Goal: Information Seeking & Learning: Learn about a topic

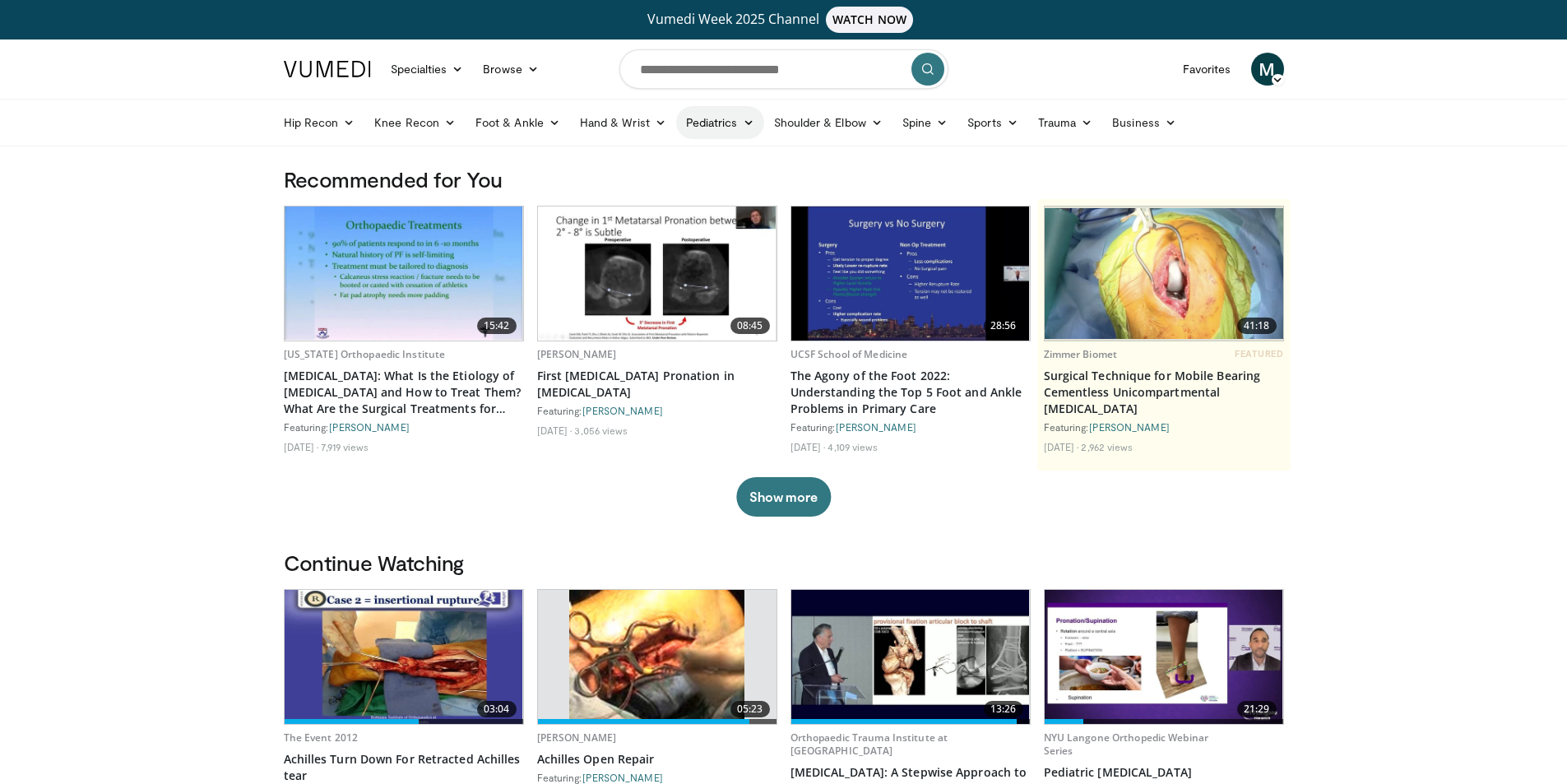
click at [702, 117] on link "Pediatrics" at bounding box center [720, 123] width 88 height 33
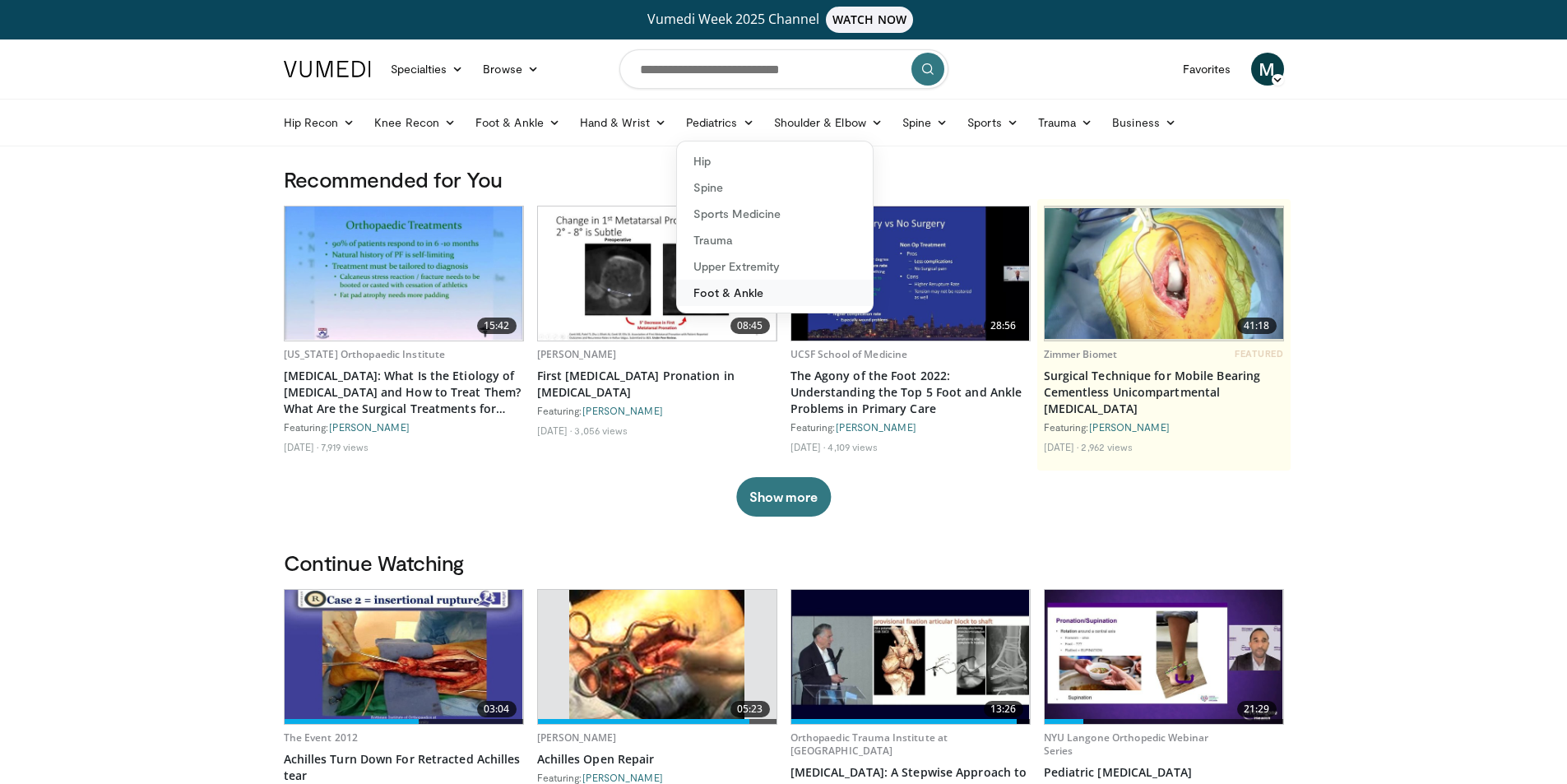
click at [774, 301] on link "Foot & Ankle" at bounding box center [774, 293] width 195 height 26
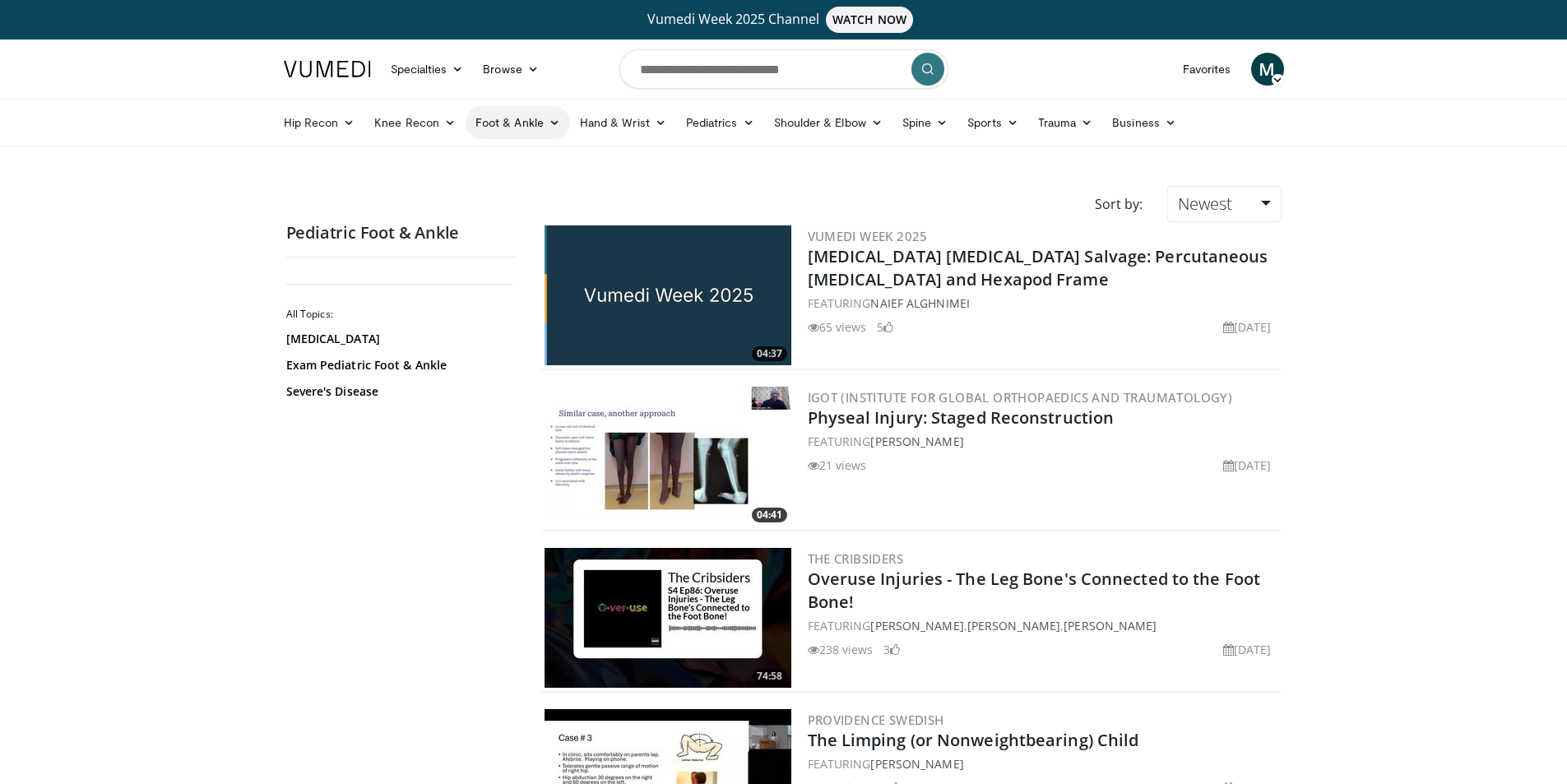
click at [509, 125] on link "Foot & Ankle" at bounding box center [517, 123] width 105 height 33
click at [524, 164] on link "Forefoot" at bounding box center [564, 161] width 195 height 26
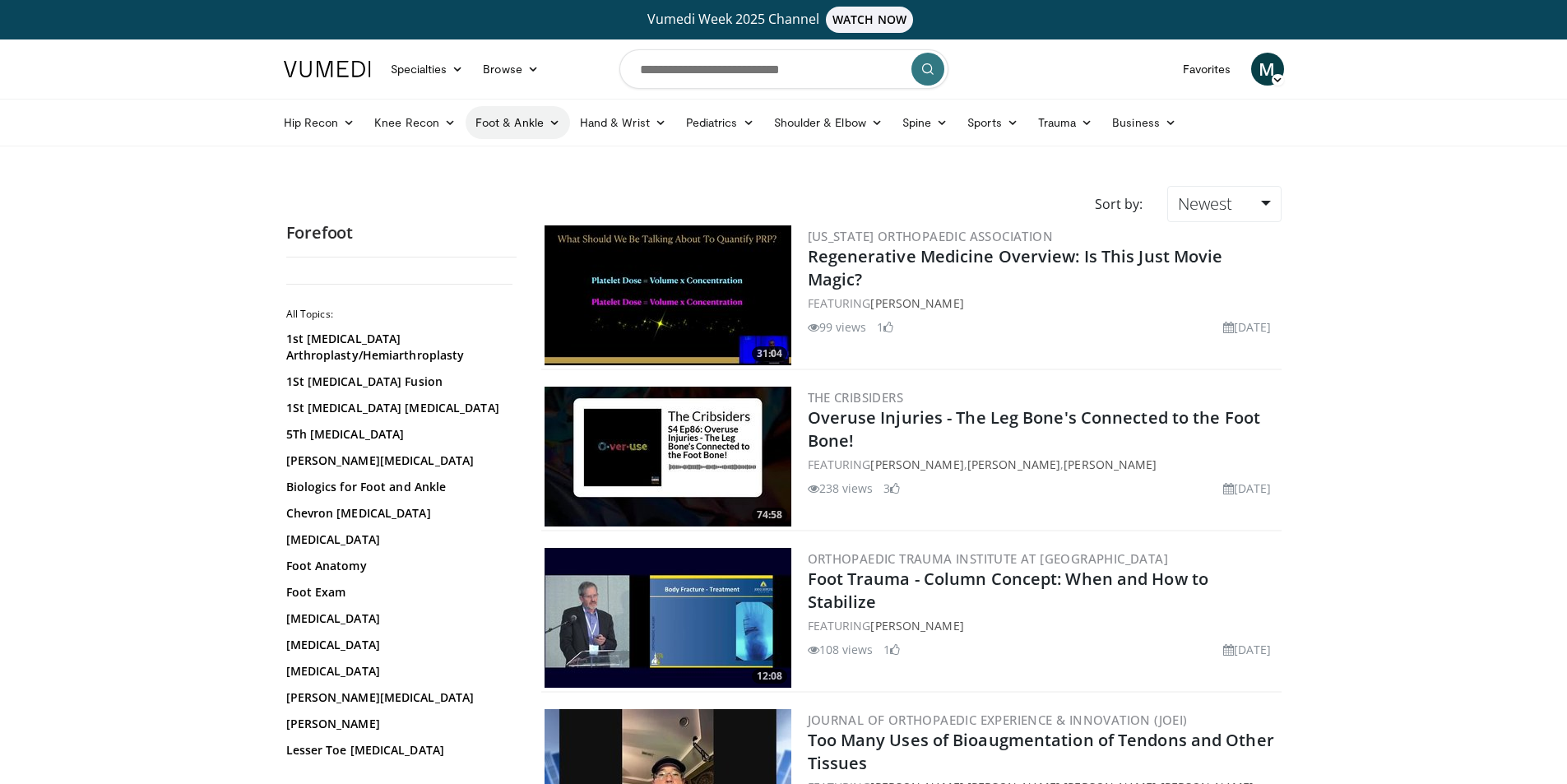
click at [525, 114] on link "Foot & Ankle" at bounding box center [517, 123] width 105 height 33
click at [521, 216] on link "Hindfoot" at bounding box center [564, 213] width 195 height 26
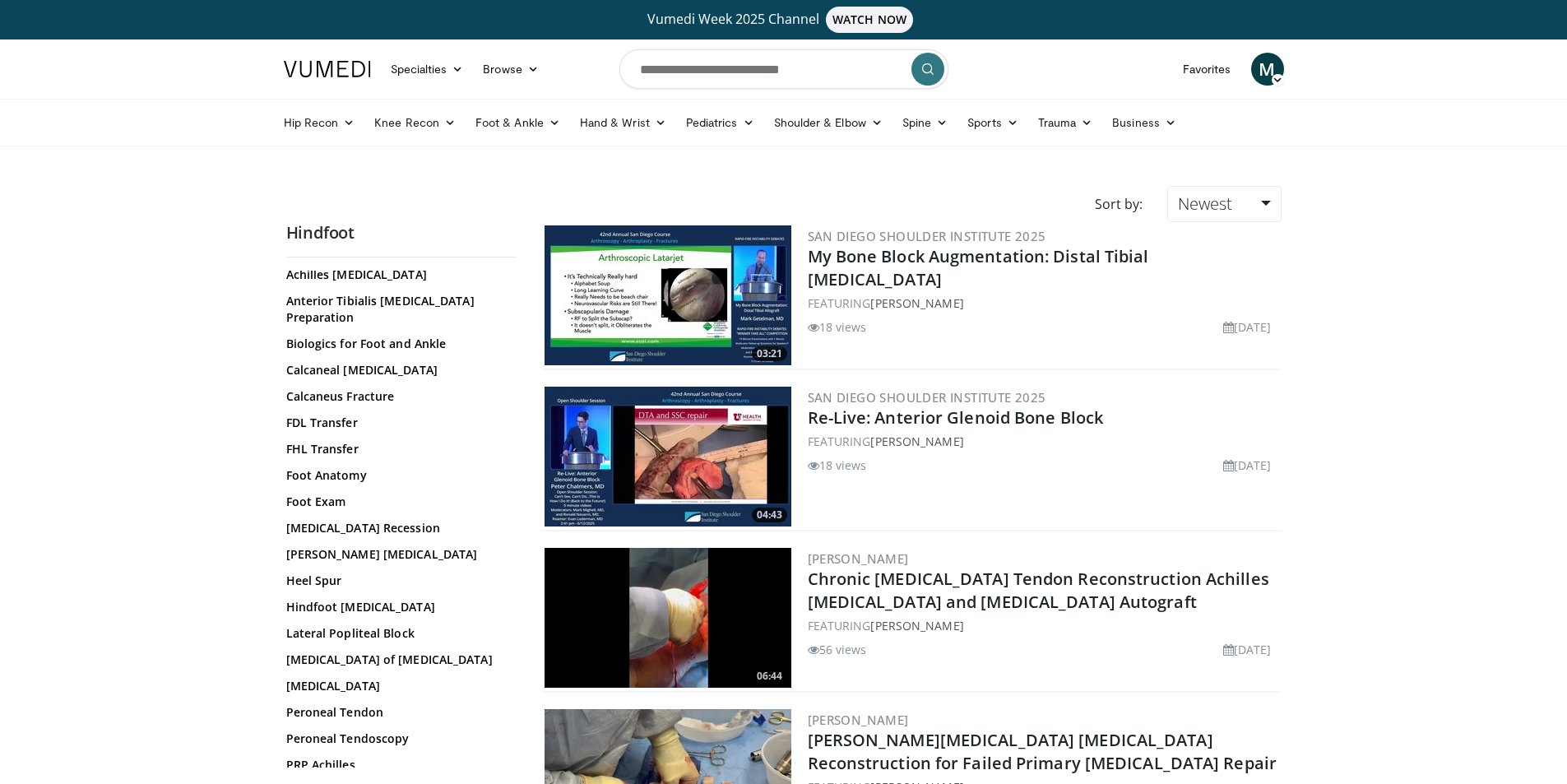
scroll to position [125, 0]
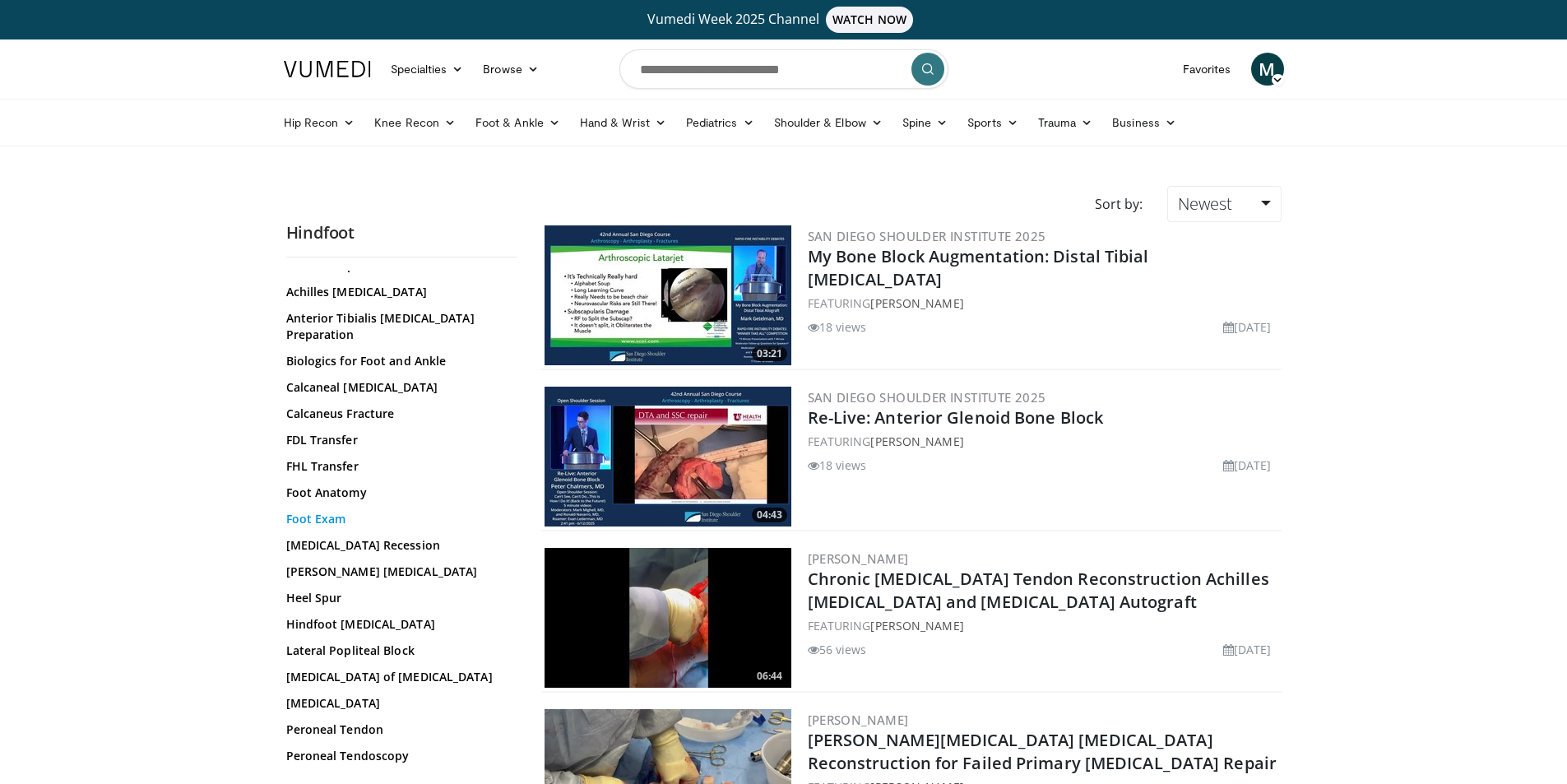
click at [319, 511] on link "Foot Exam" at bounding box center [397, 519] width 222 height 16
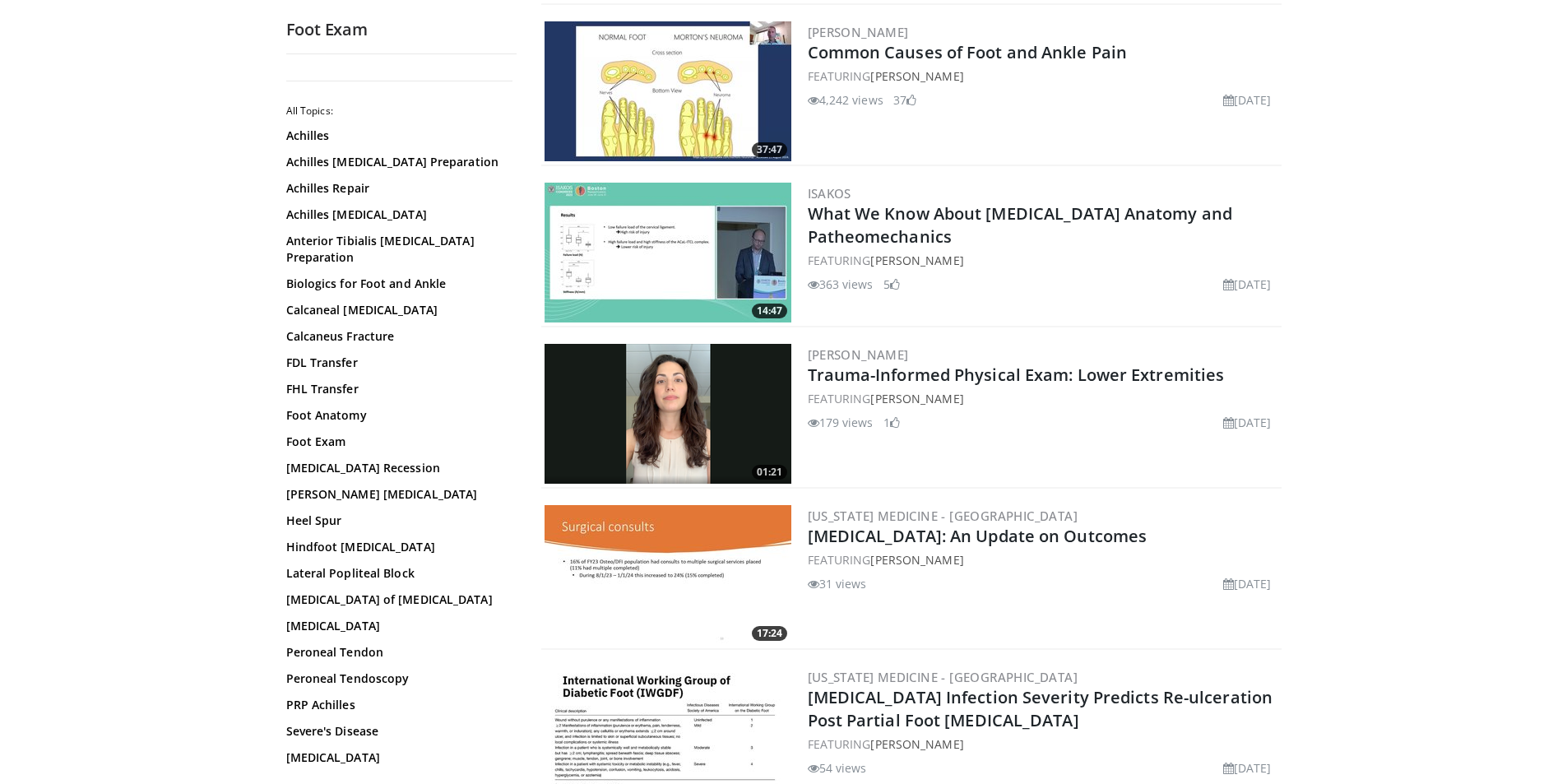
scroll to position [329, 0]
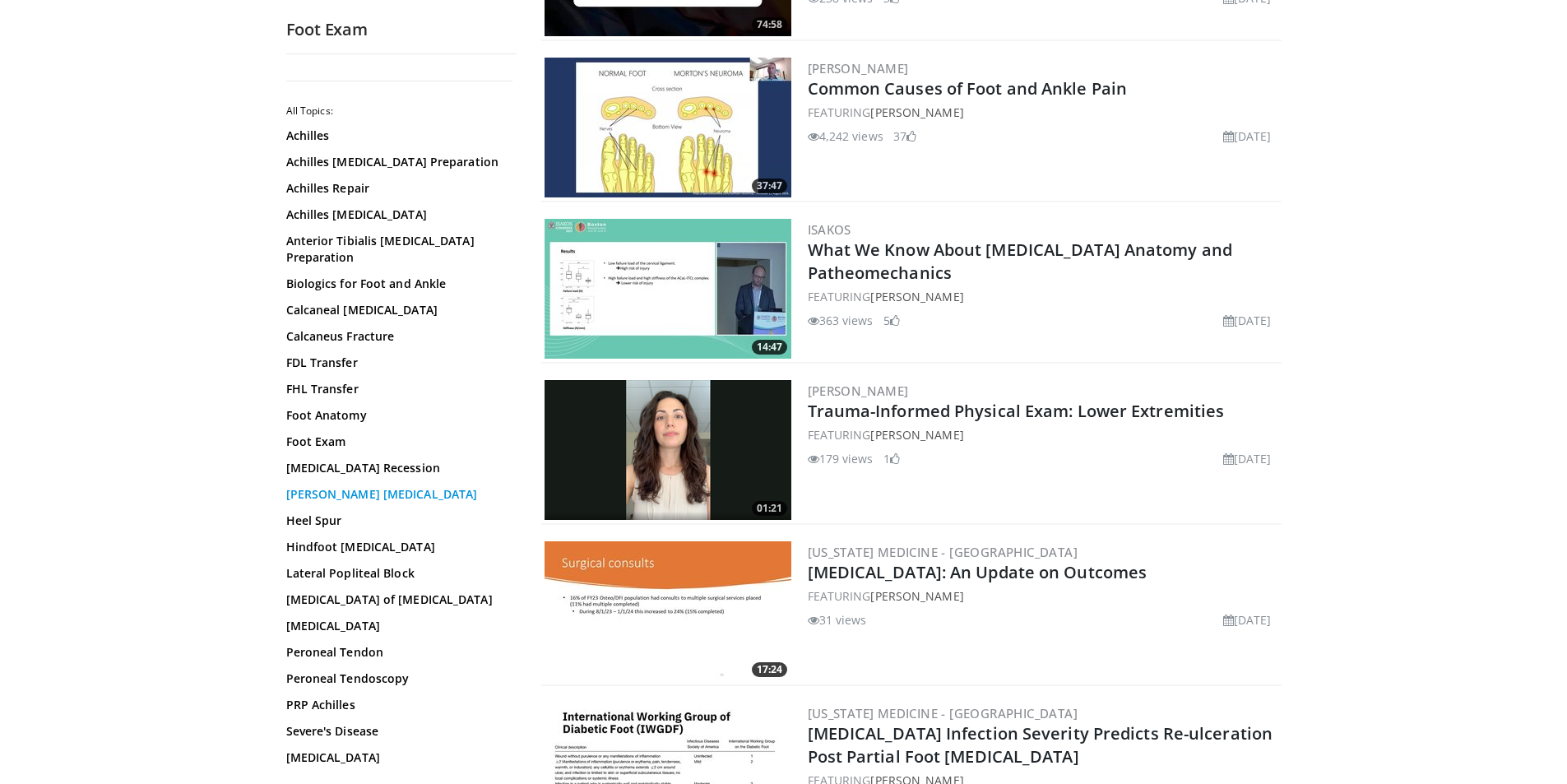
click at [364, 486] on link "Haglund Deformity" at bounding box center [397, 494] width 222 height 16
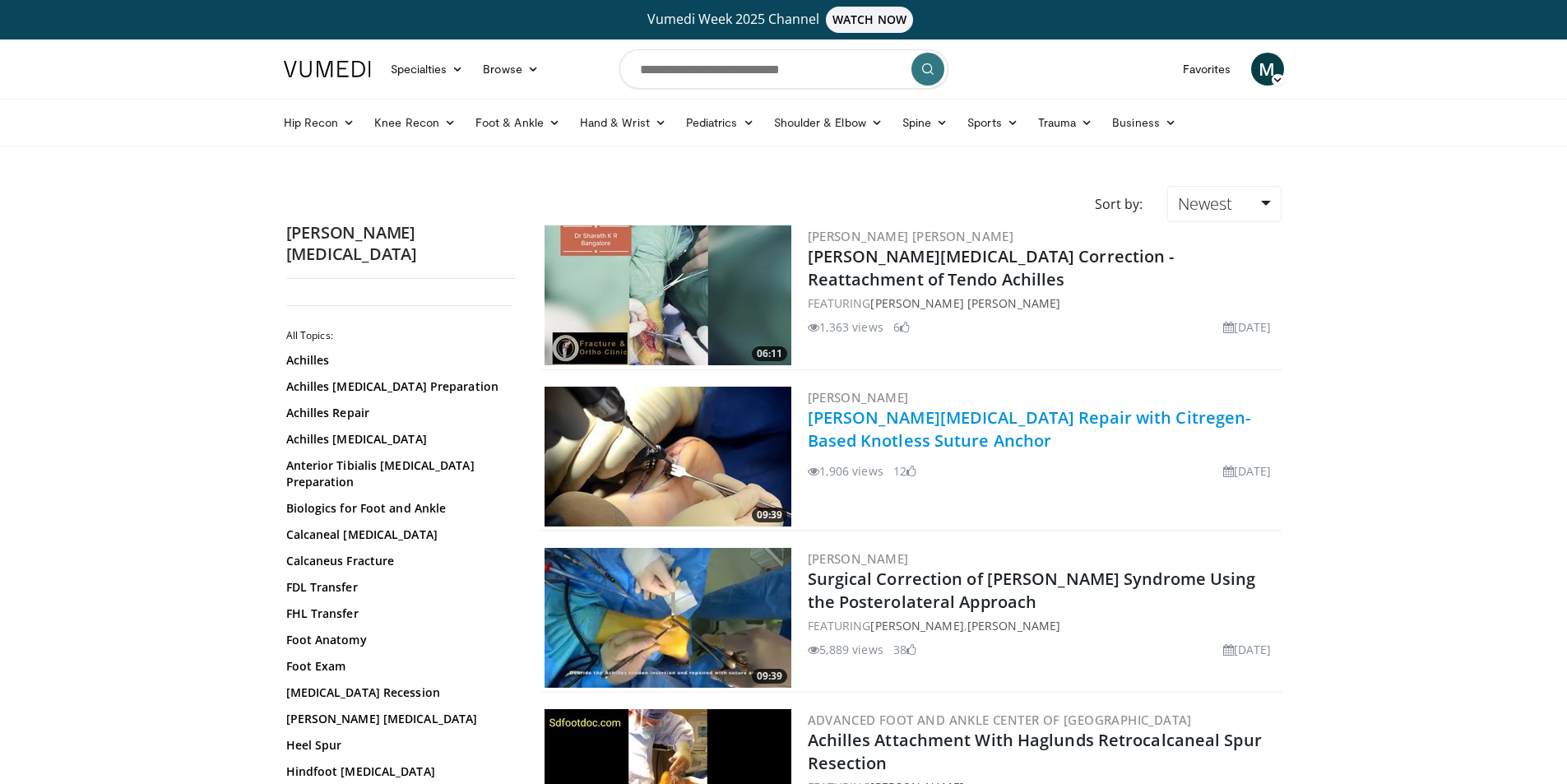
click at [1012, 420] on link "[PERSON_NAME][MEDICAL_DATA] Repair with Citregen-Based Knotless Suture Anchor" at bounding box center [1030, 429] width 444 height 45
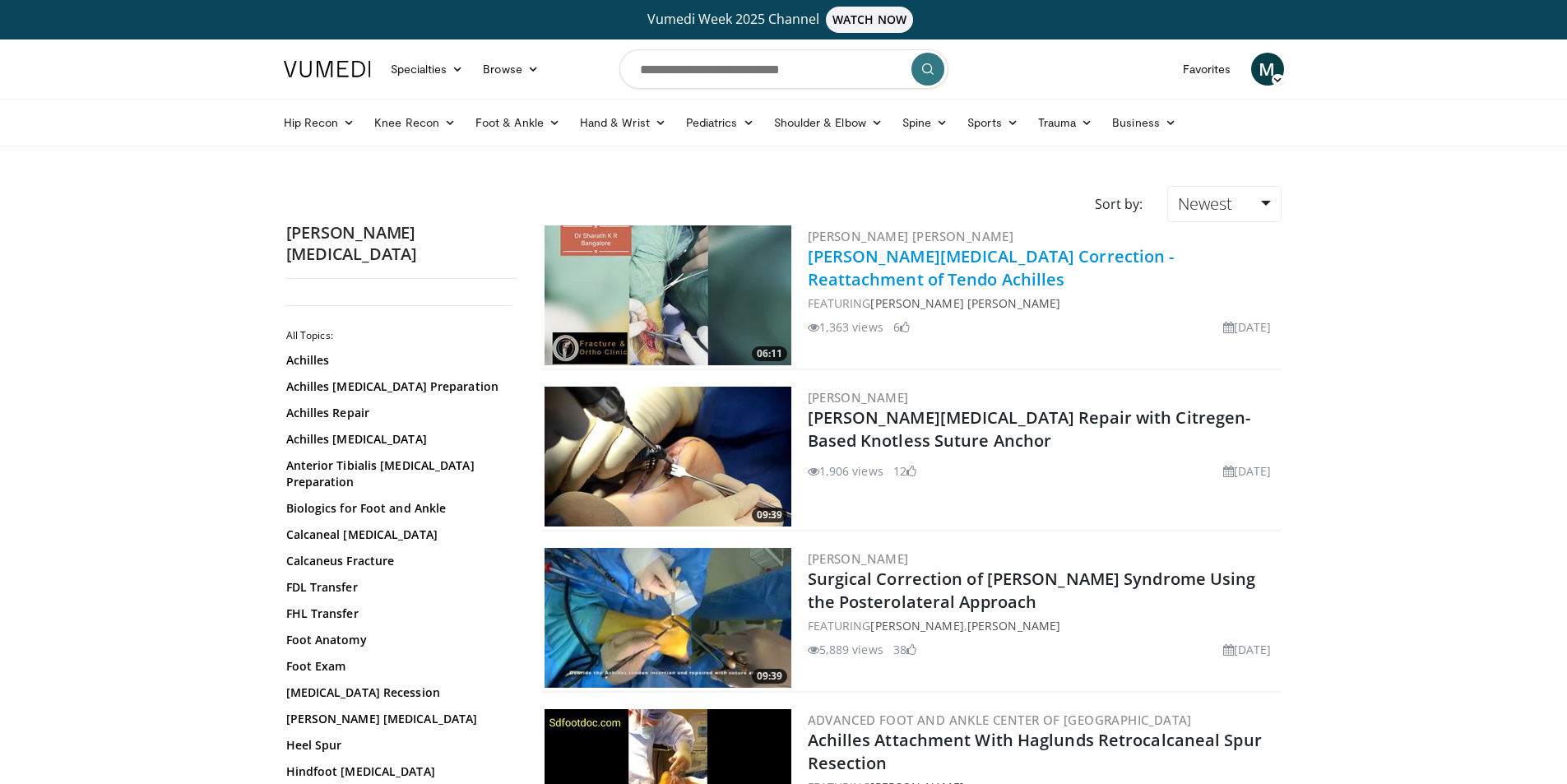
click at [939, 255] on link "[PERSON_NAME][MEDICAL_DATA] Correction - Reattachment of Tendo Achilles" at bounding box center [992, 268] width 367 height 45
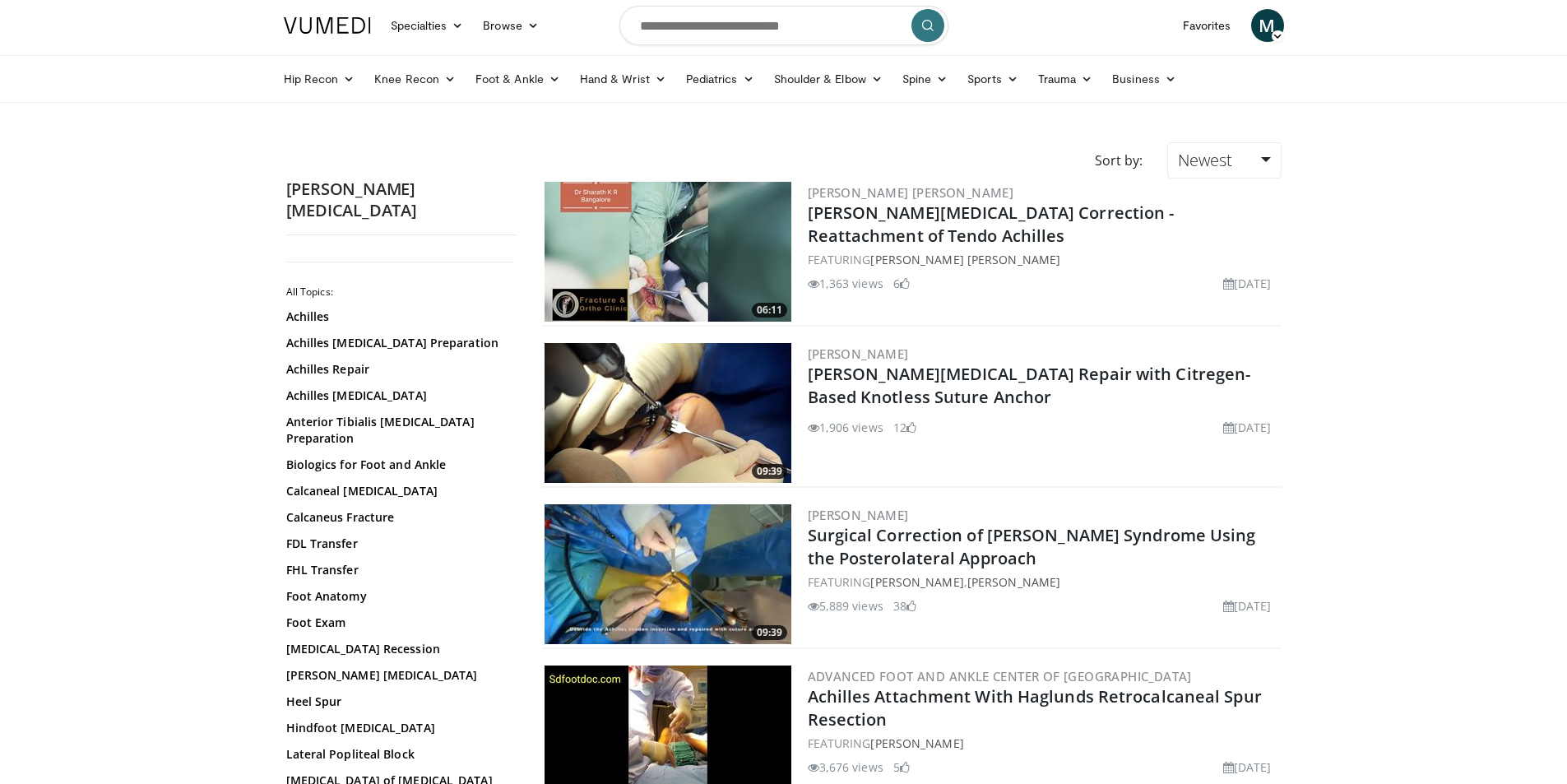
scroll to position [83, 0]
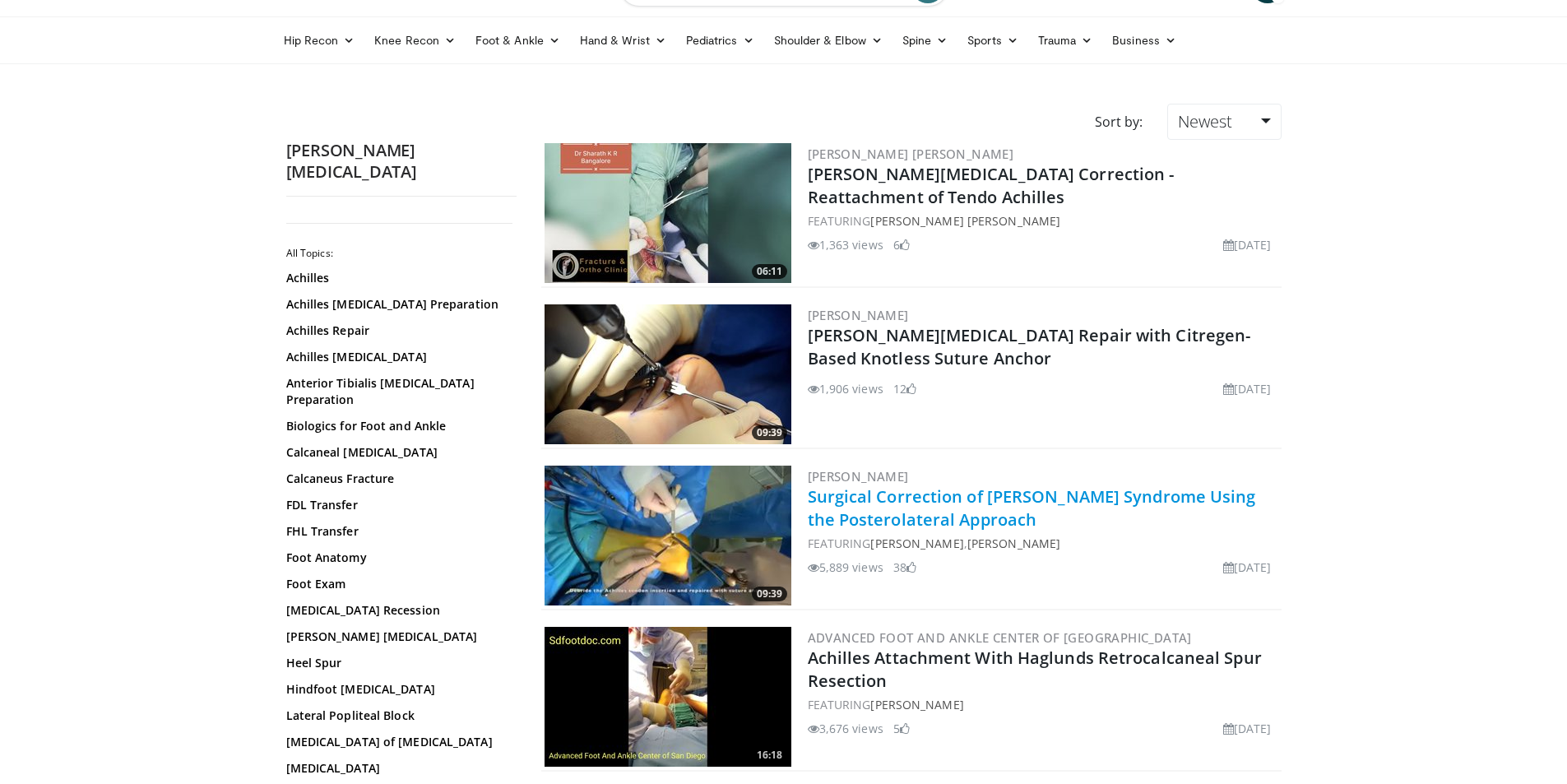
click at [943, 502] on link "Surgical Correction of Haglund Syndrome Using the Posterolateral Approach" at bounding box center [1032, 508] width 448 height 45
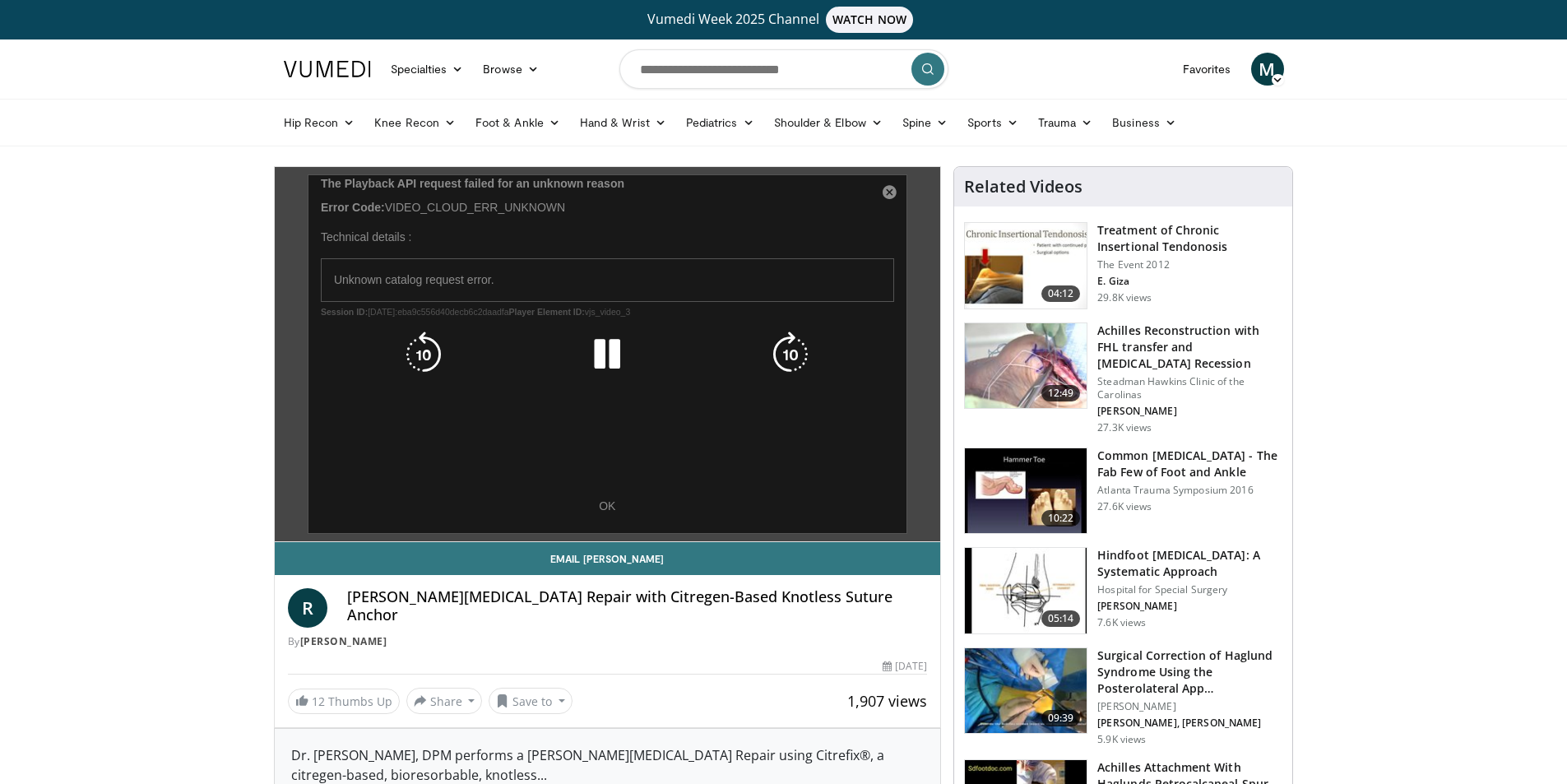
click at [603, 355] on icon "Video Player" at bounding box center [607, 354] width 46 height 46
click at [611, 357] on icon "Video Player" at bounding box center [607, 354] width 46 height 46
click at [615, 513] on div "10 seconds Tap to unmute" at bounding box center [607, 354] width 666 height 374
click at [607, 510] on div "10 seconds Tap to unmute" at bounding box center [607, 354] width 666 height 374
click at [887, 191] on div "10 seconds Tap to unmute" at bounding box center [607, 354] width 666 height 374
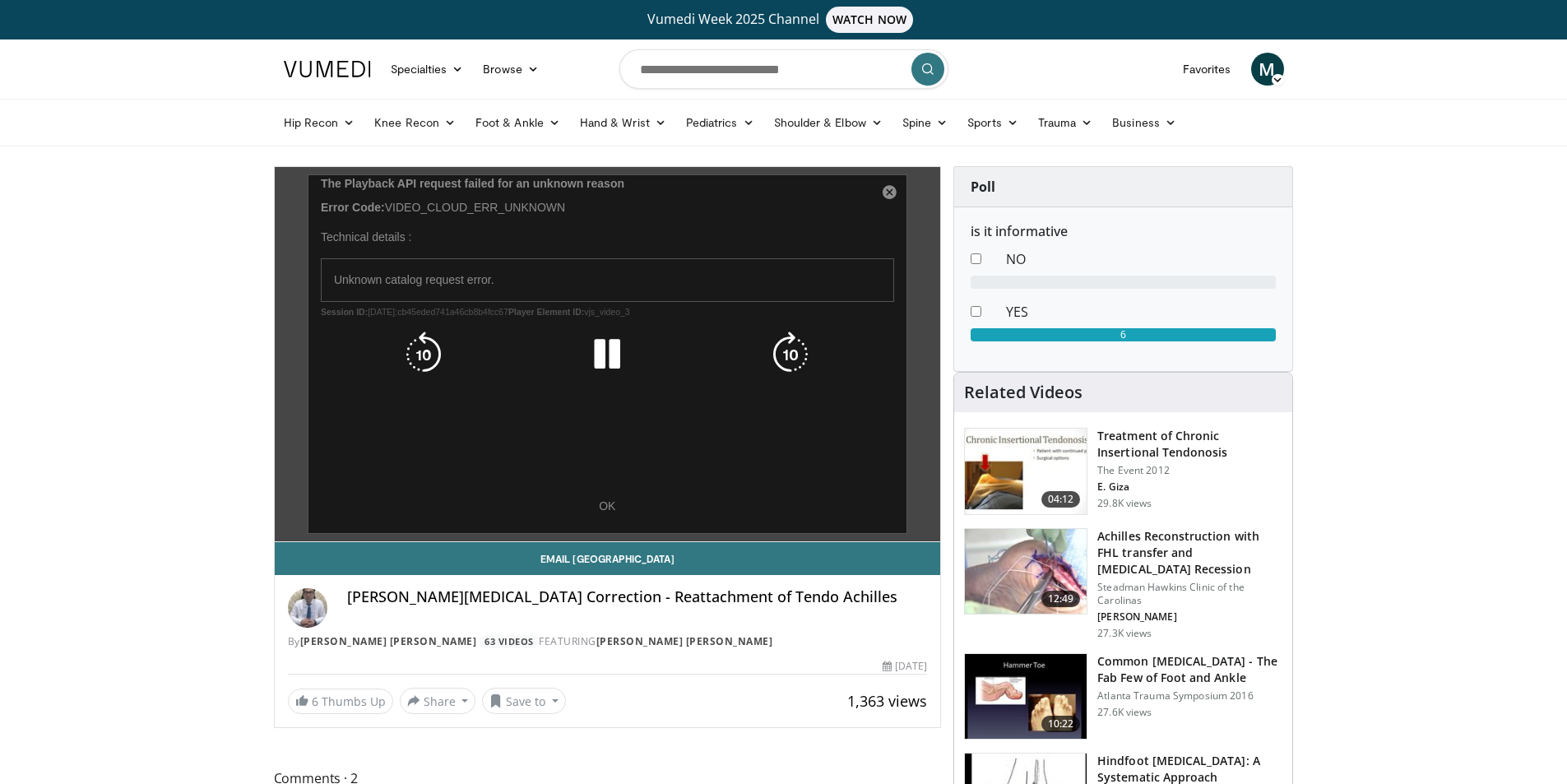
click at [591, 374] on icon "Video Player" at bounding box center [607, 354] width 46 height 46
click at [889, 190] on div "10 seconds Tap to unmute" at bounding box center [607, 354] width 666 height 374
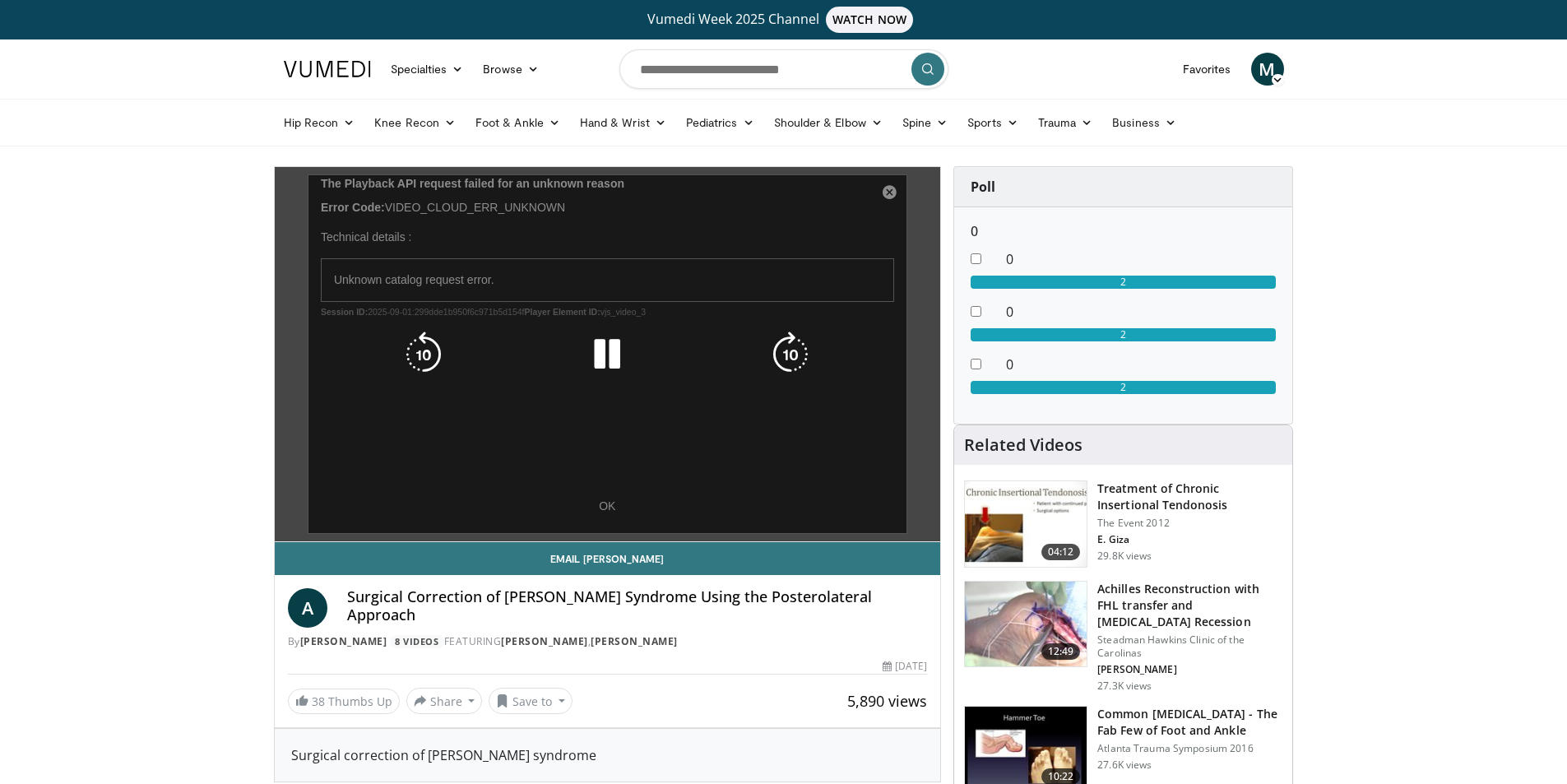
click at [628, 499] on div "10 seconds Tap to unmute" at bounding box center [607, 354] width 666 height 374
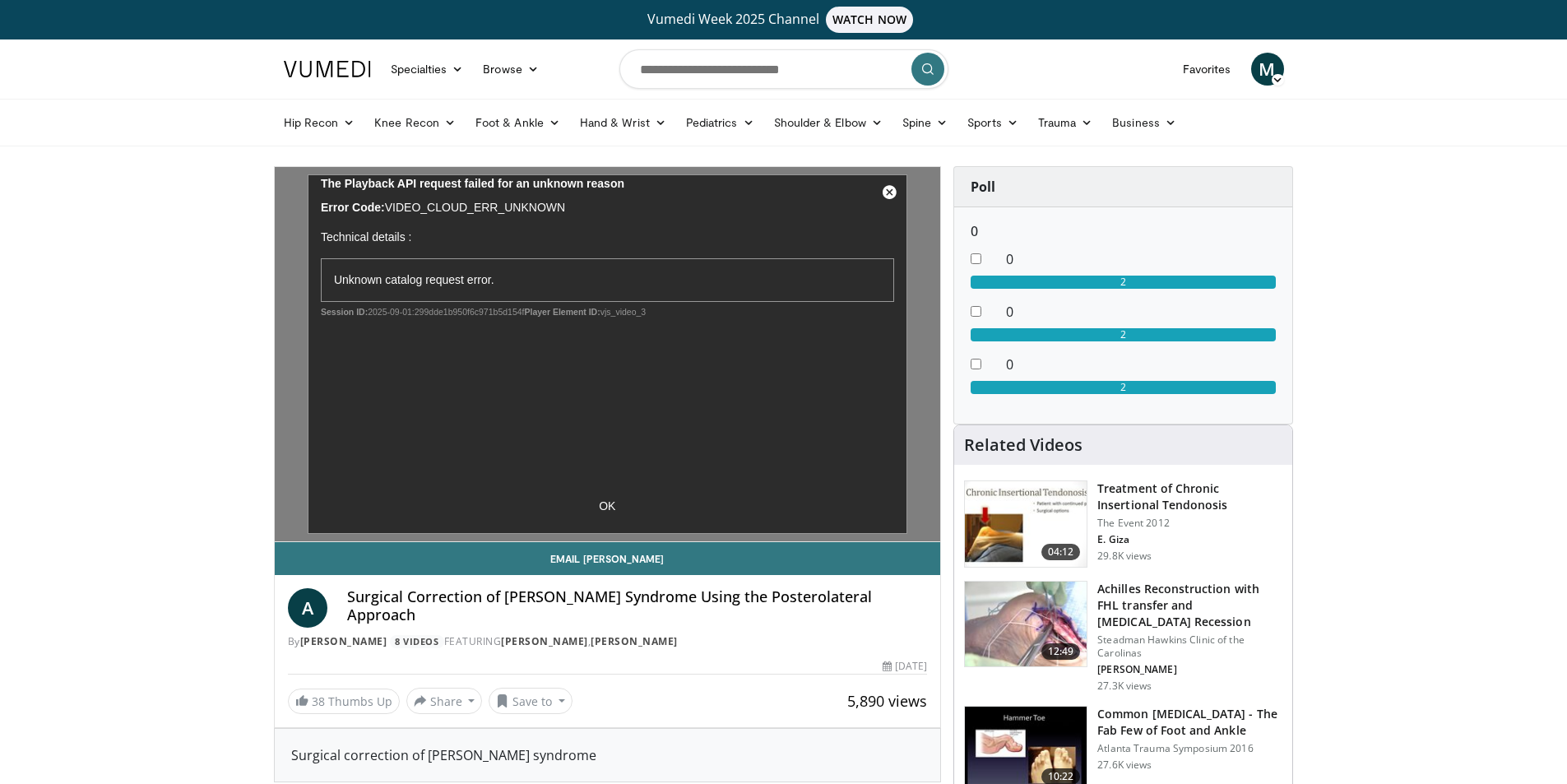
click at [866, 24] on span "WATCH NOW" at bounding box center [870, 19] width 87 height 26
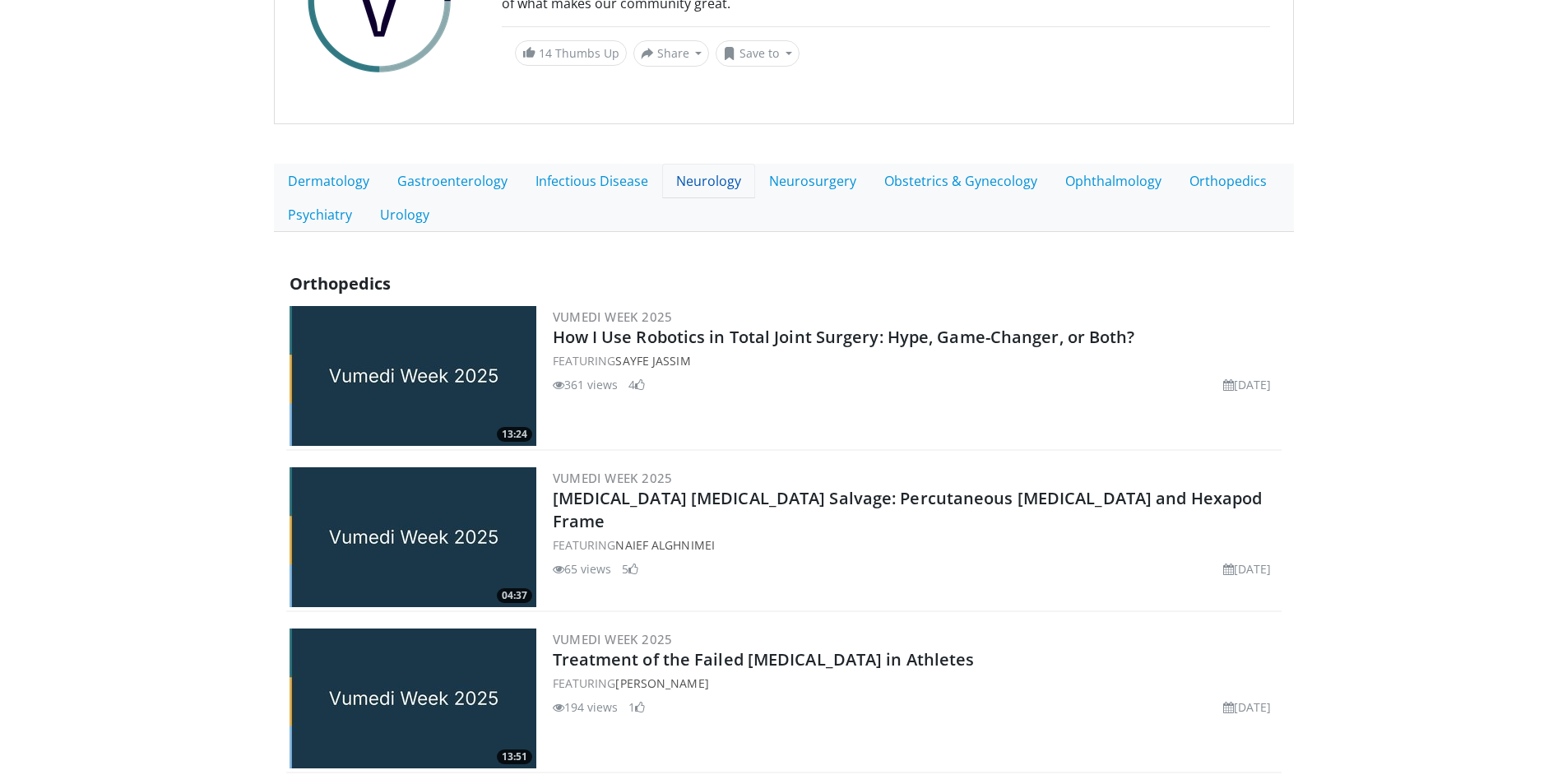
scroll to position [164, 0]
